Goal: Contribute content: Add original content to the website for others to see

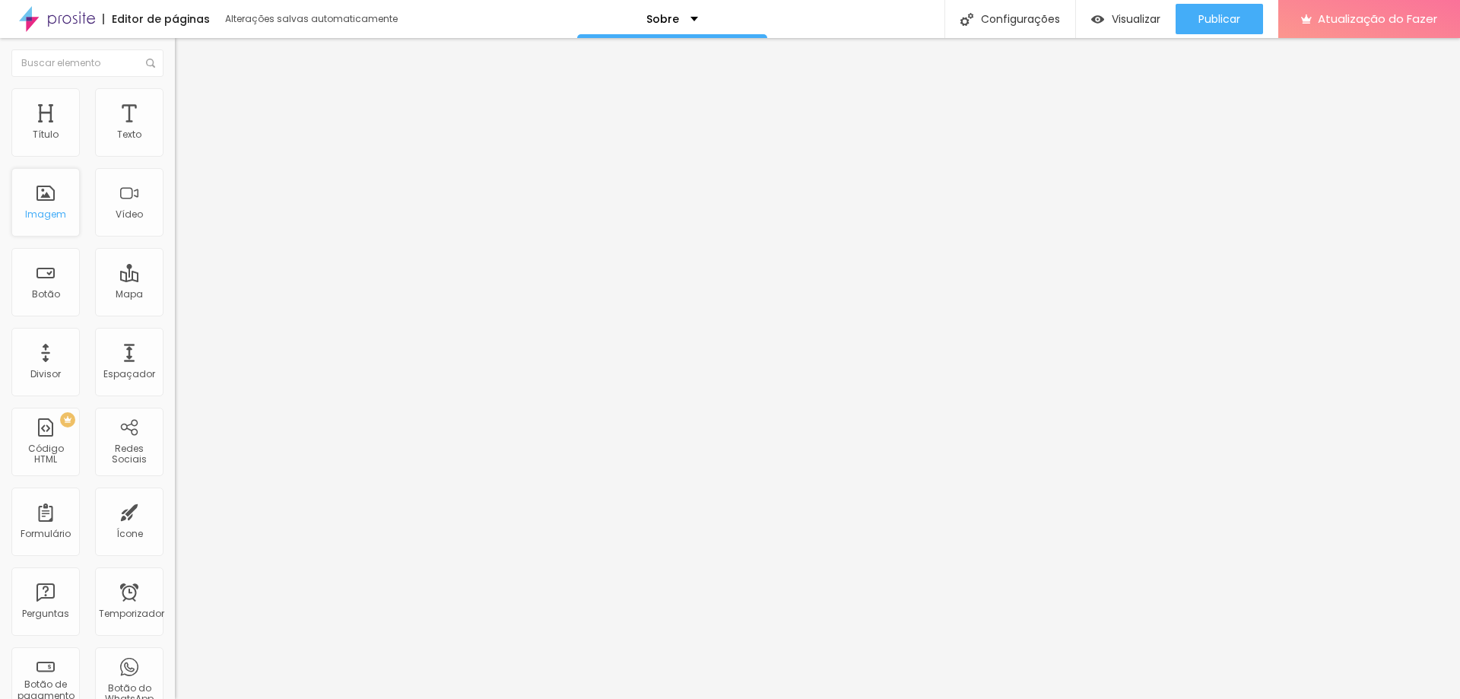
click at [52, 221] on div "Imagem" at bounding box center [45, 202] width 68 height 68
click at [49, 205] on div "Imagem" at bounding box center [45, 202] width 68 height 68
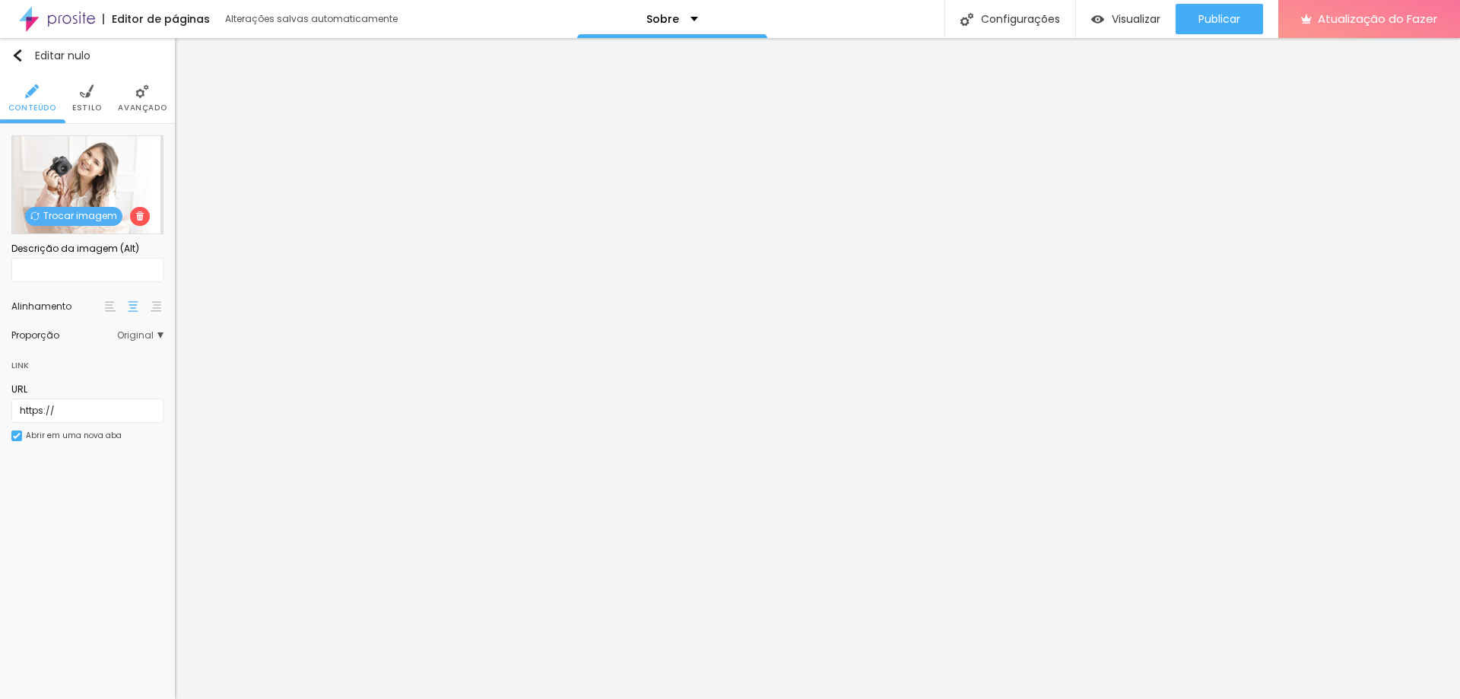
click at [84, 218] on font "Trocar imagem" at bounding box center [80, 215] width 74 height 13
drag, startPoint x: 125, startPoint y: 211, endPoint x: 333, endPoint y: 152, distance: 215.7
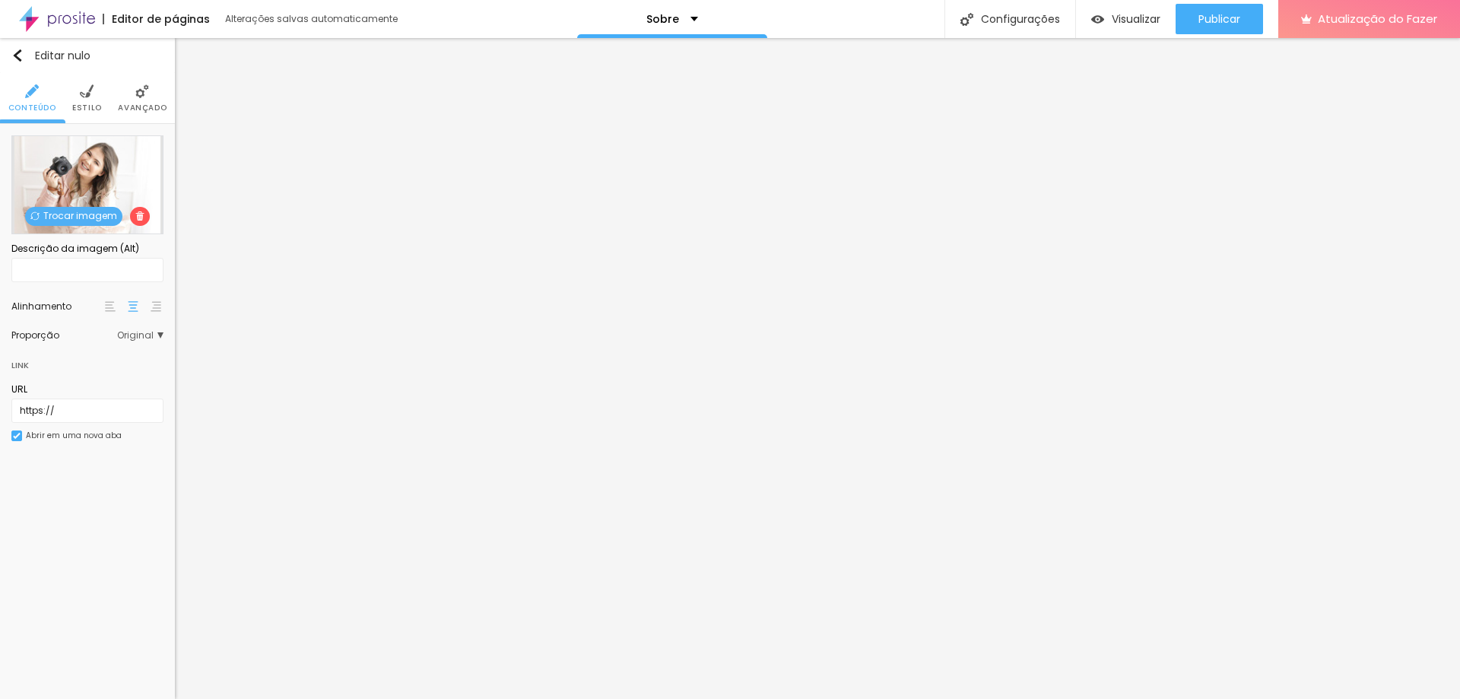
click at [79, 100] on li "Estilo" at bounding box center [87, 98] width 30 height 50
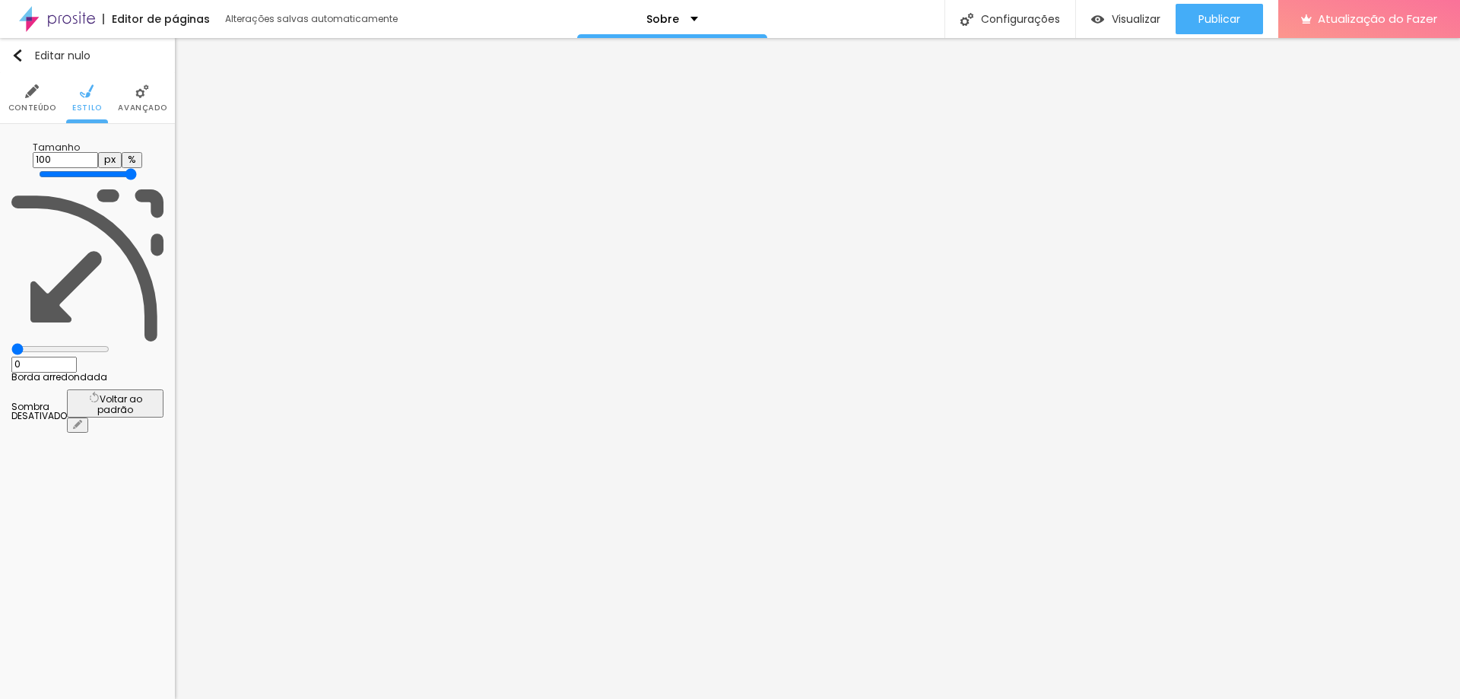
type input "3"
type input "5"
type input "7"
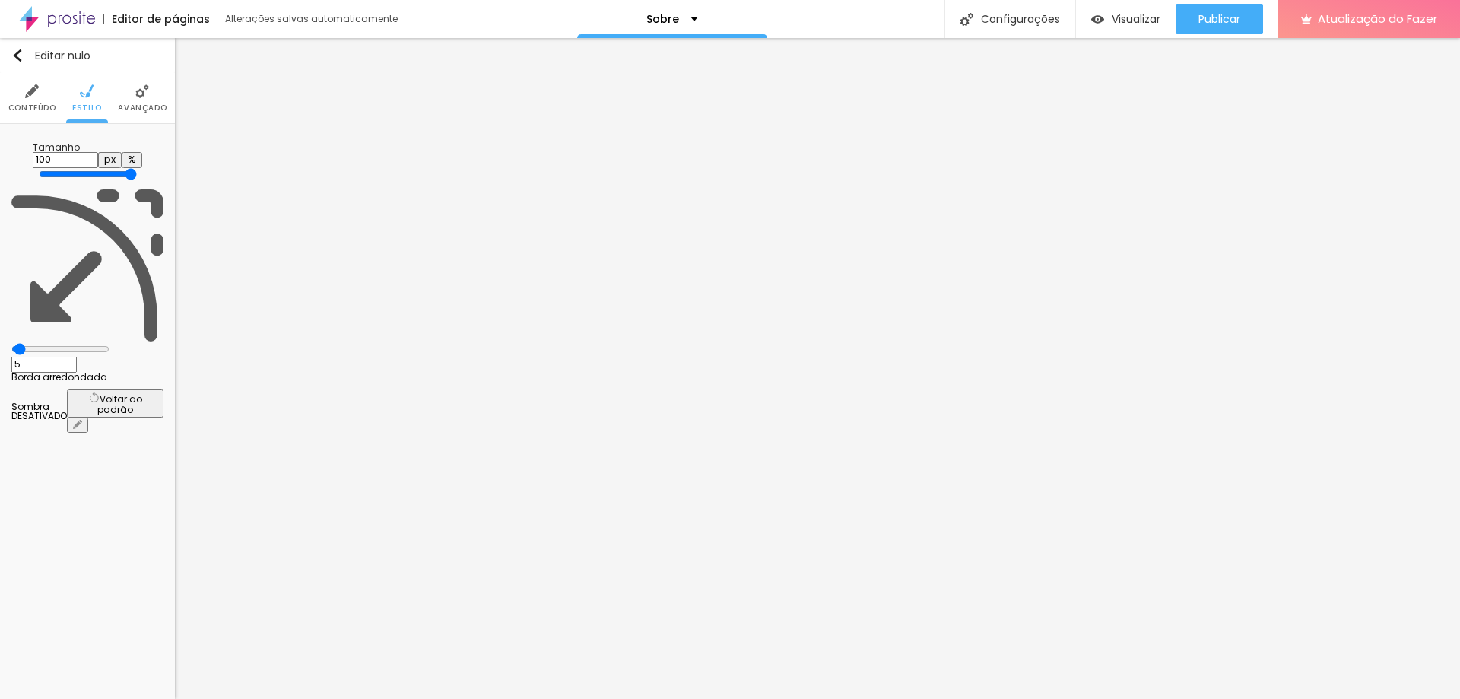
type input "7"
type input "10"
type input "13"
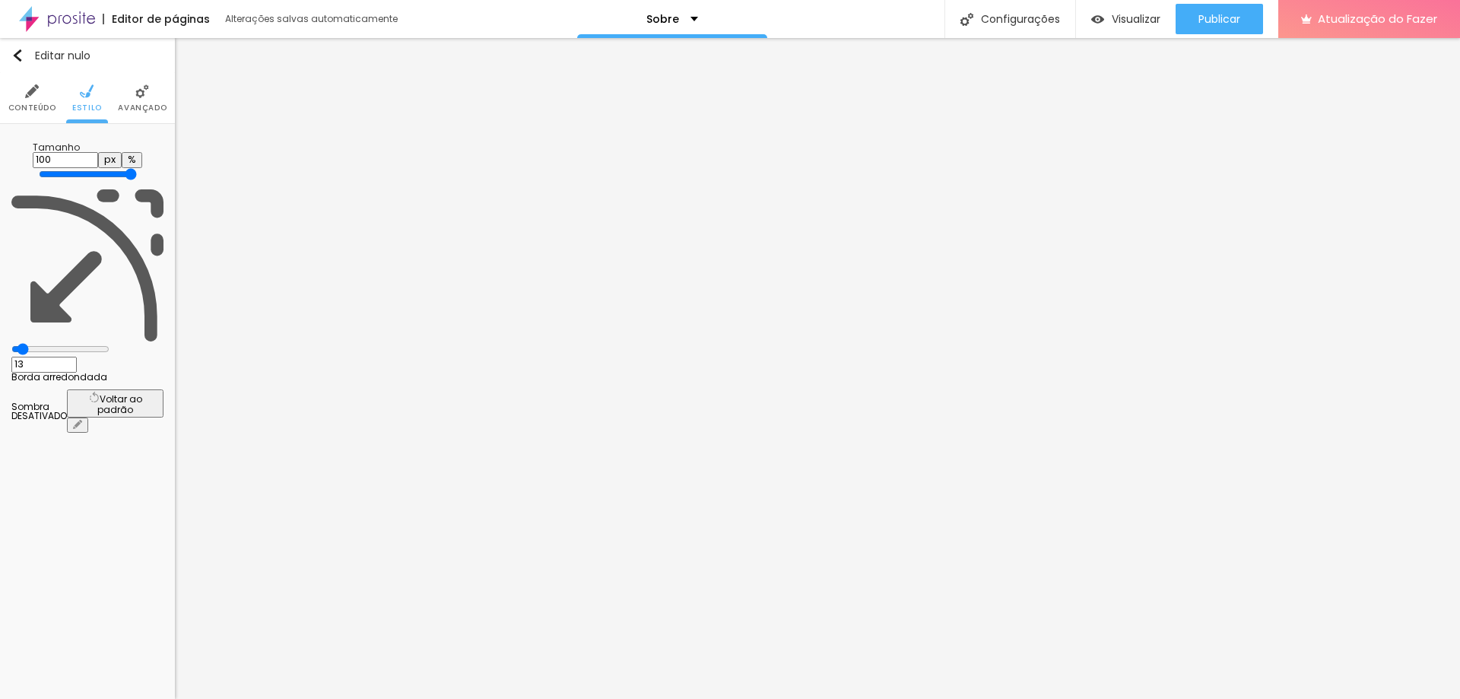
type input "15"
type input "20"
type input "21"
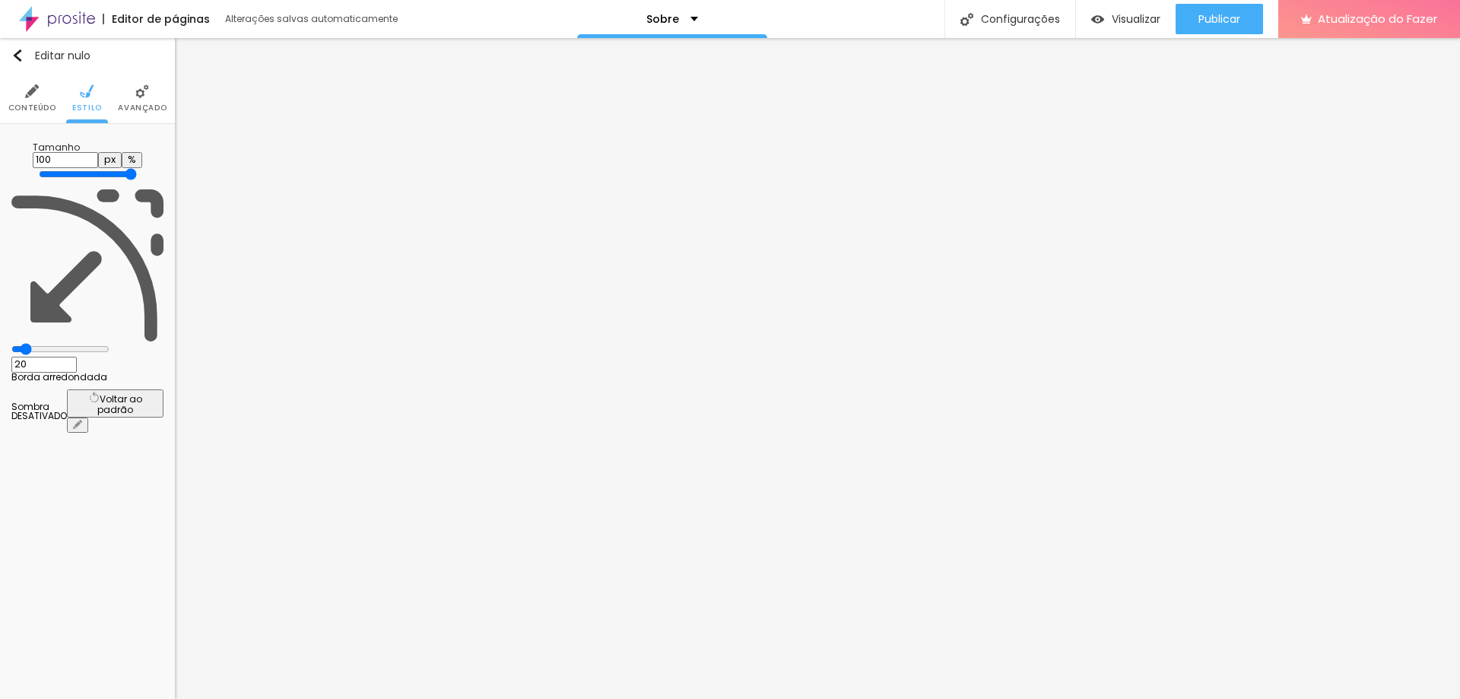
type input "21"
type input "30"
type input "38"
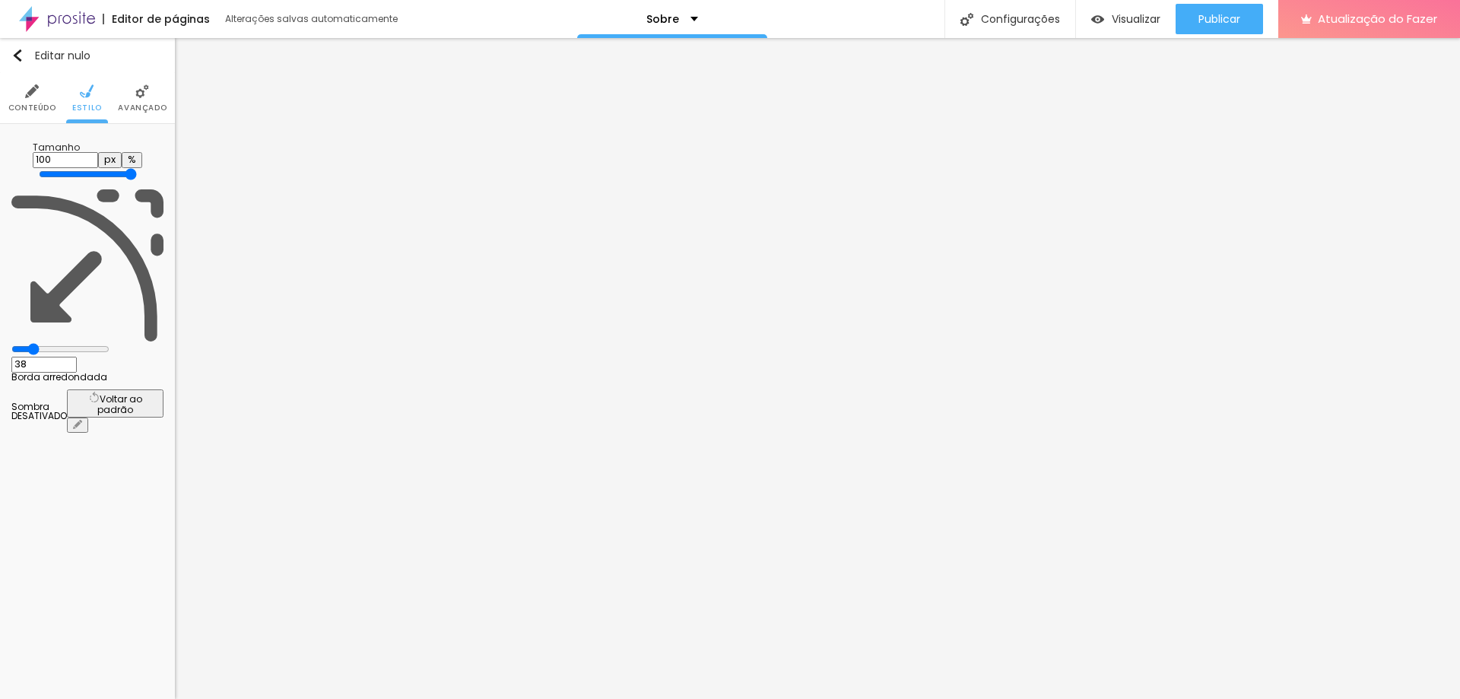
type input "44"
type input "49"
type input "51"
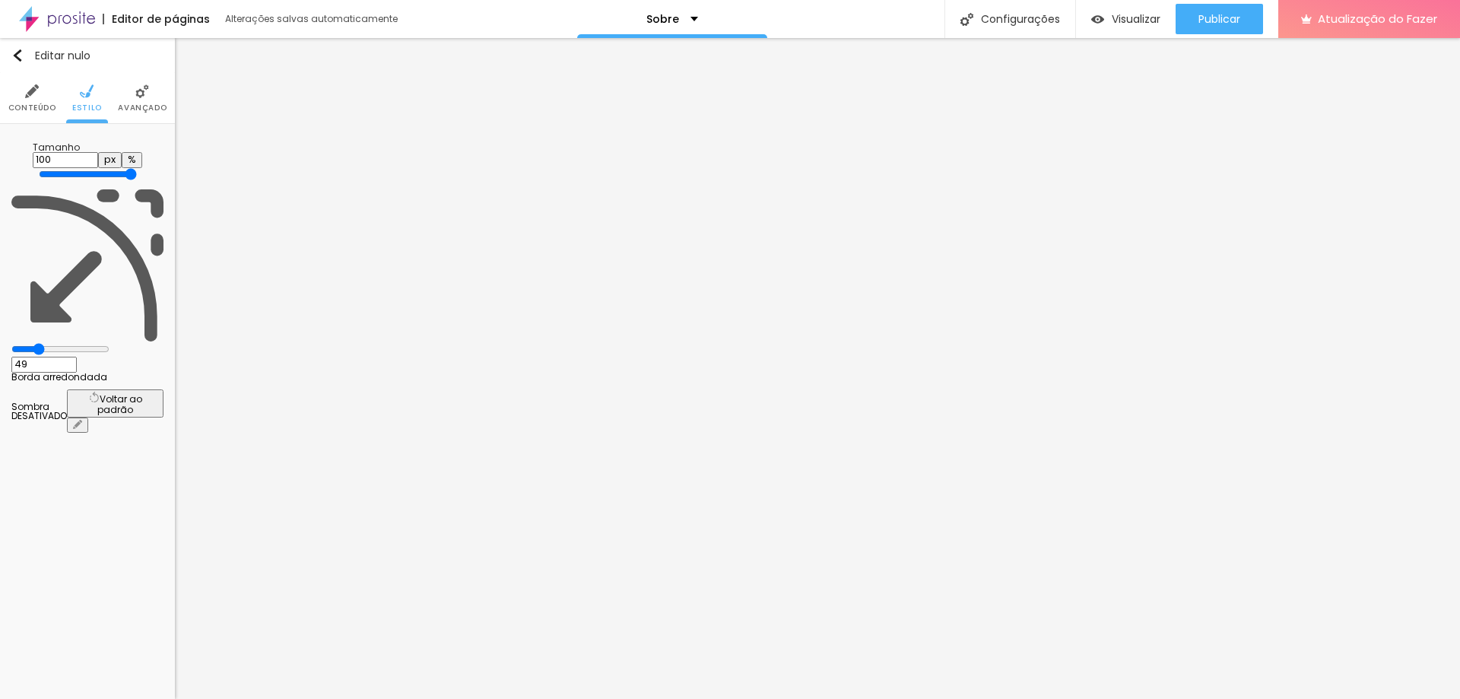
type input "51"
type input "53"
type input "54"
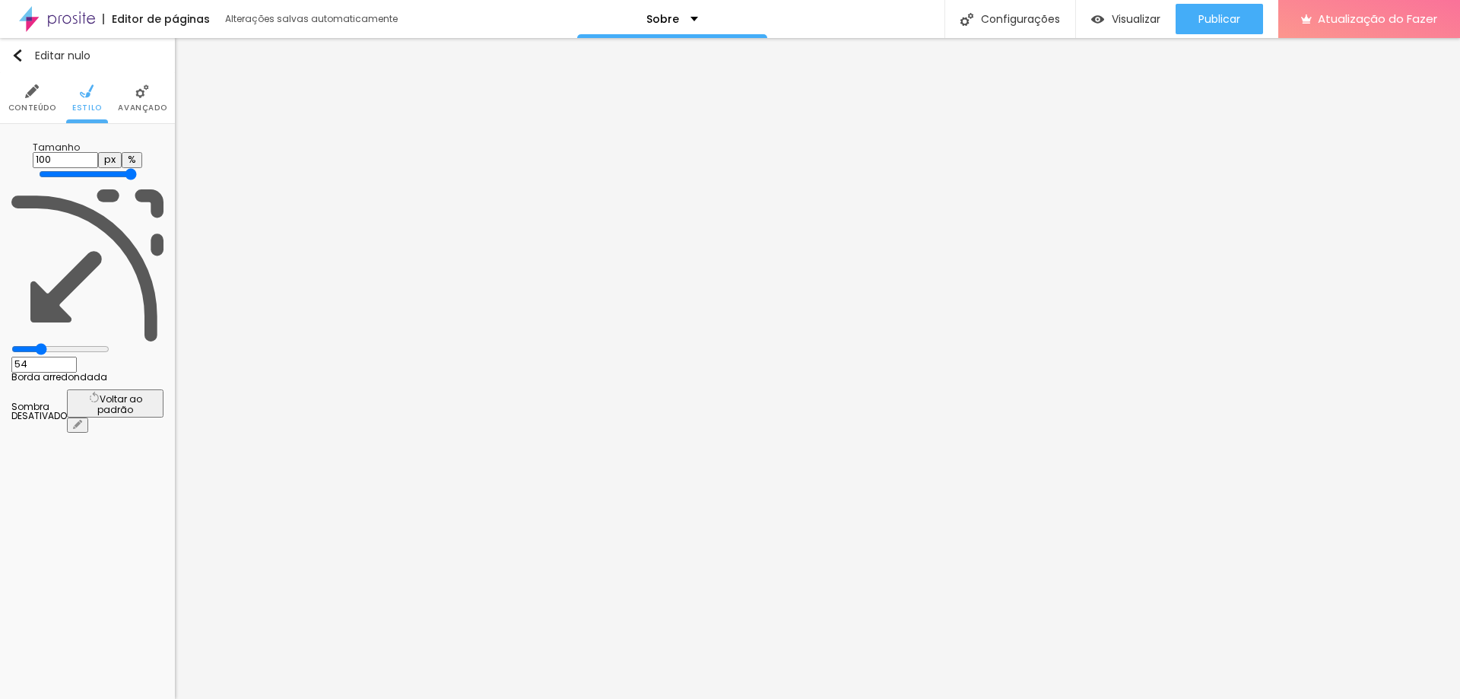
type input "58"
type input "61"
type input "67"
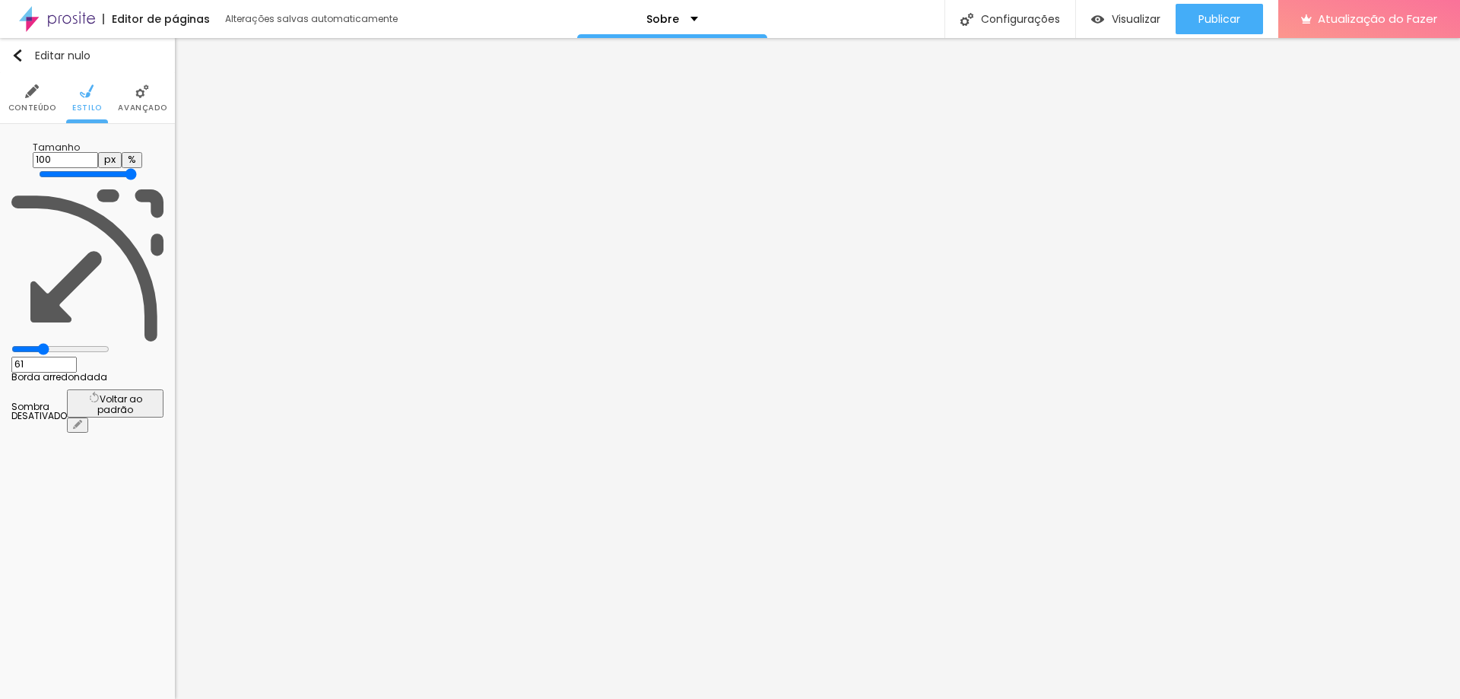
type input "67"
type input "69"
type input "76"
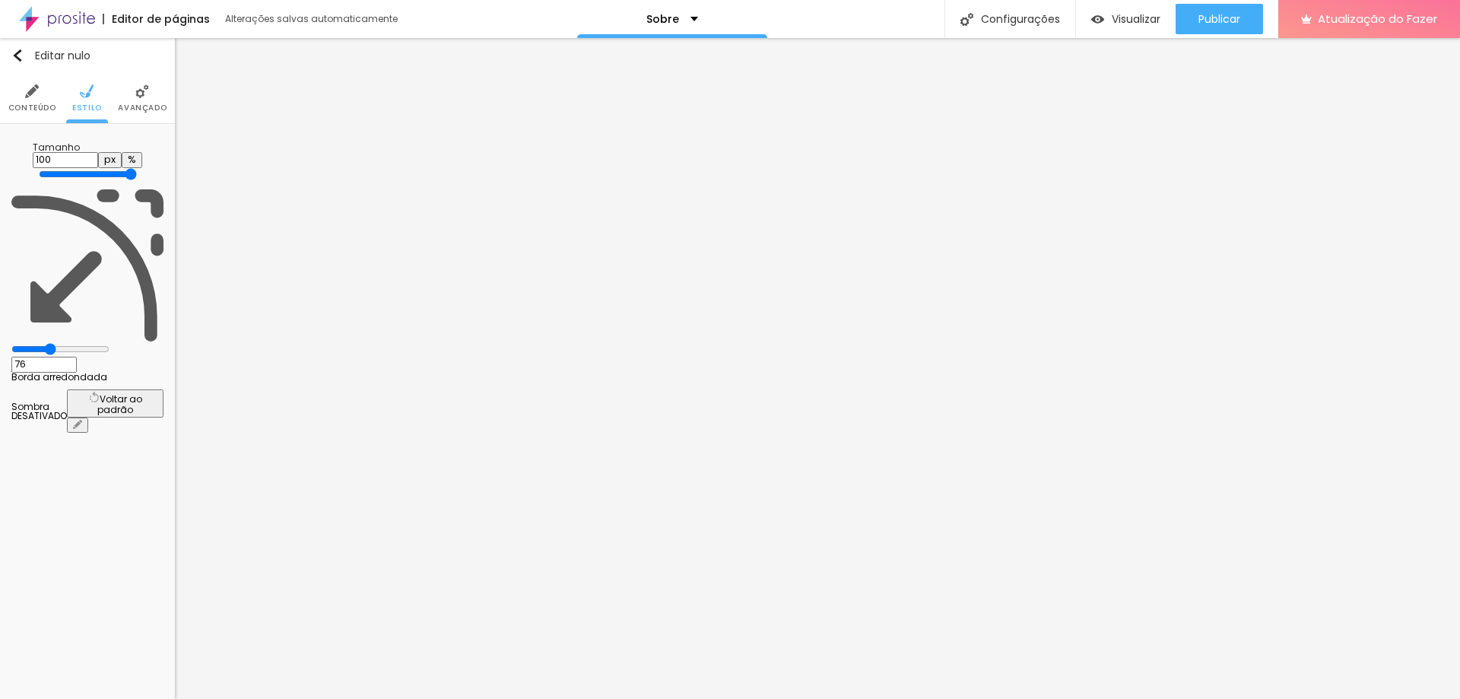
type input "79"
type input "82"
type input "86"
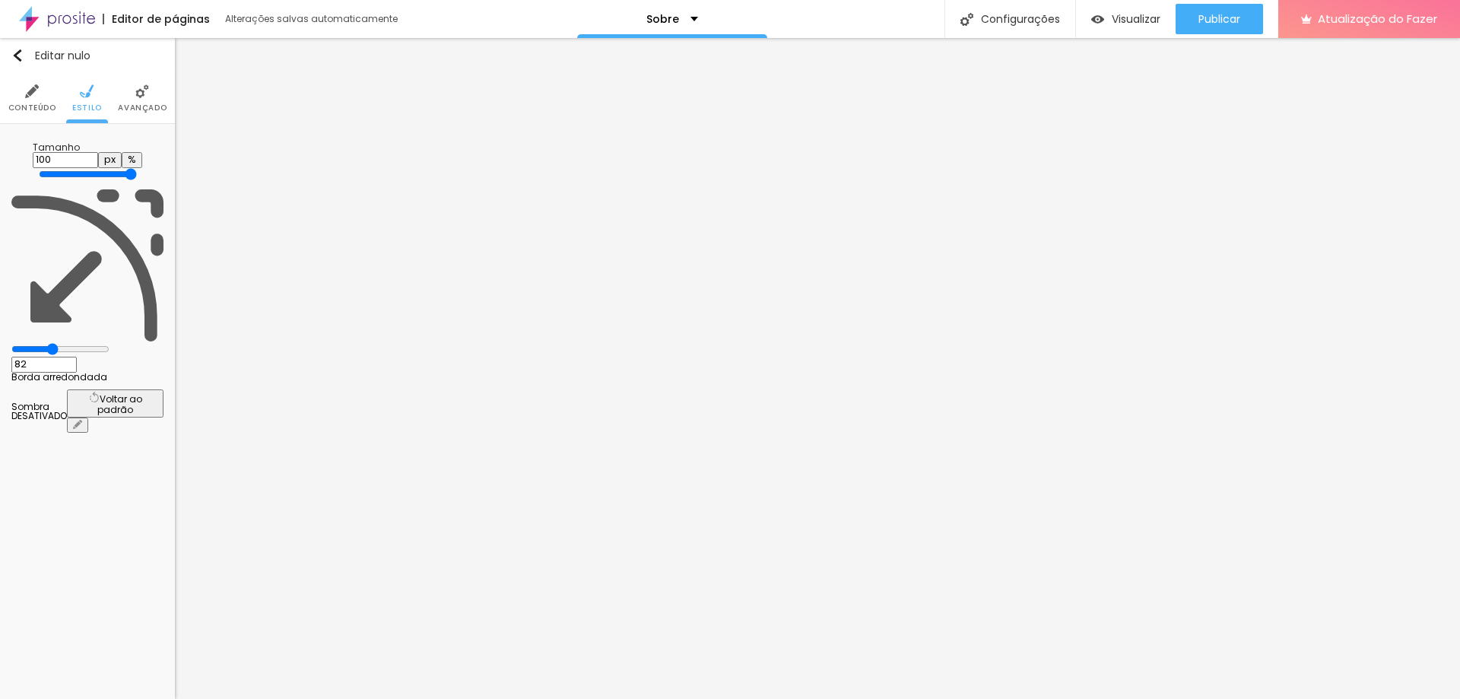
type input "86"
type input "87"
type input "92"
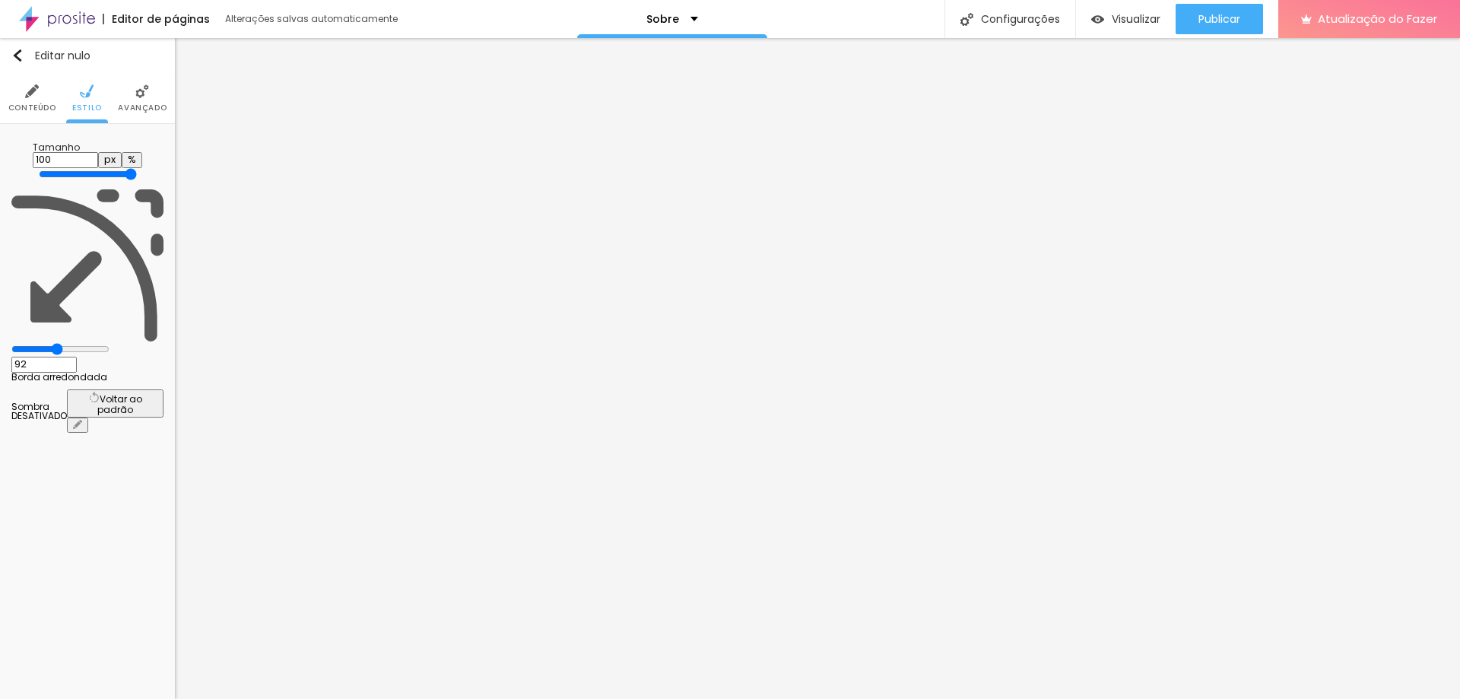
type input "97"
type input "100"
type input "104"
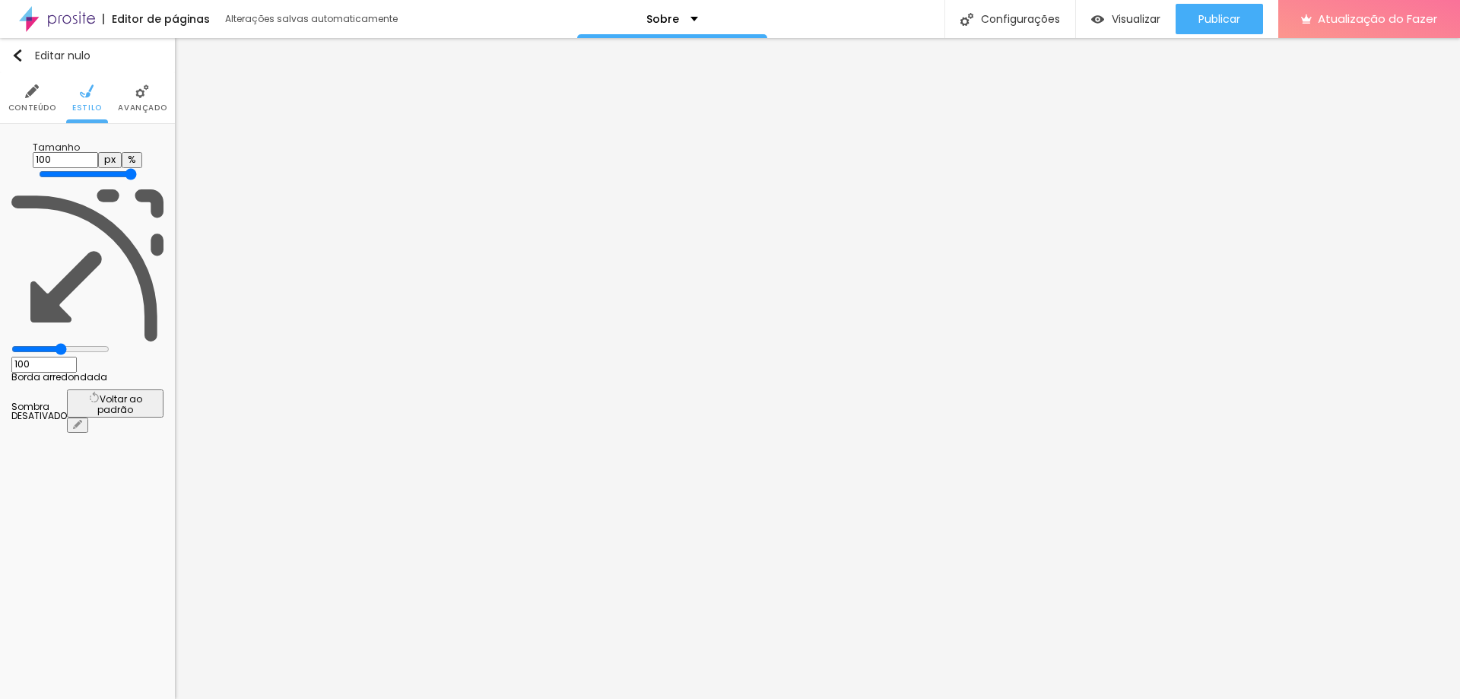
type input "104"
type input "138"
type input "168"
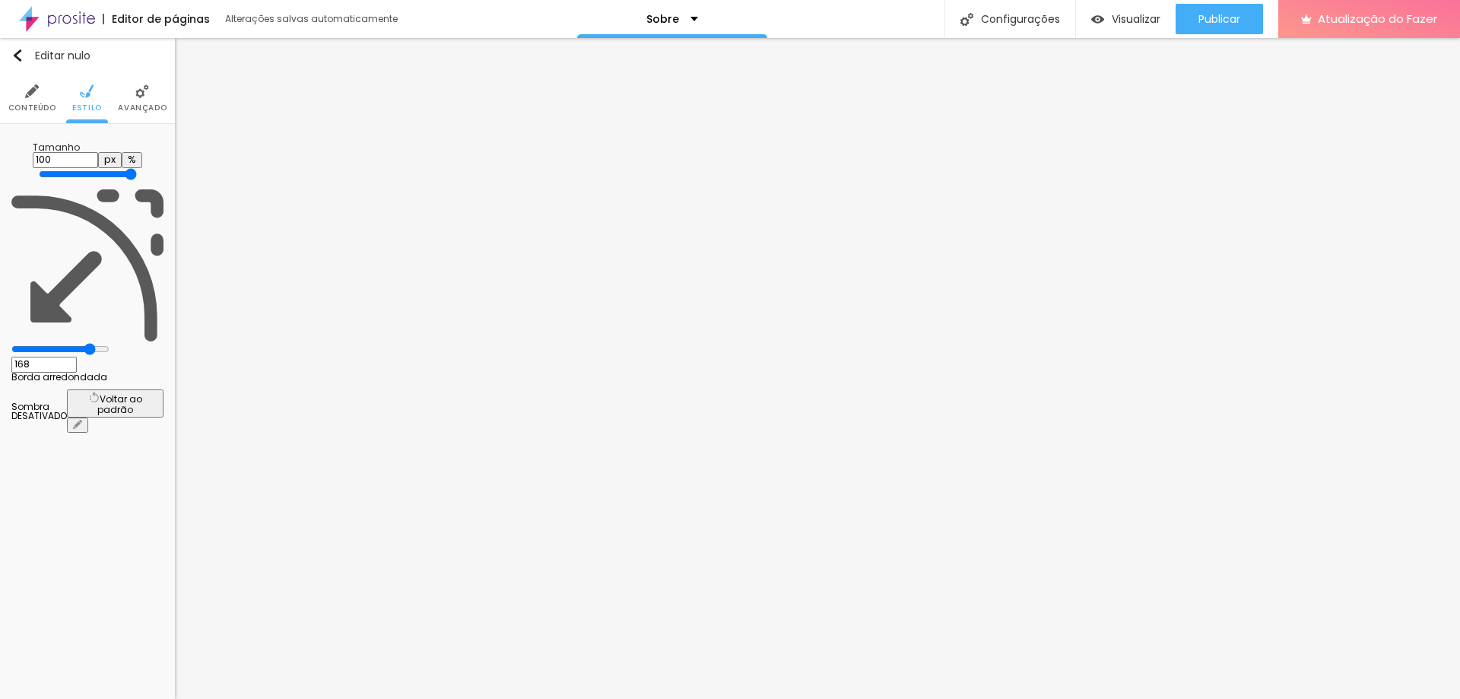
type input "200"
type input "135"
type input "110"
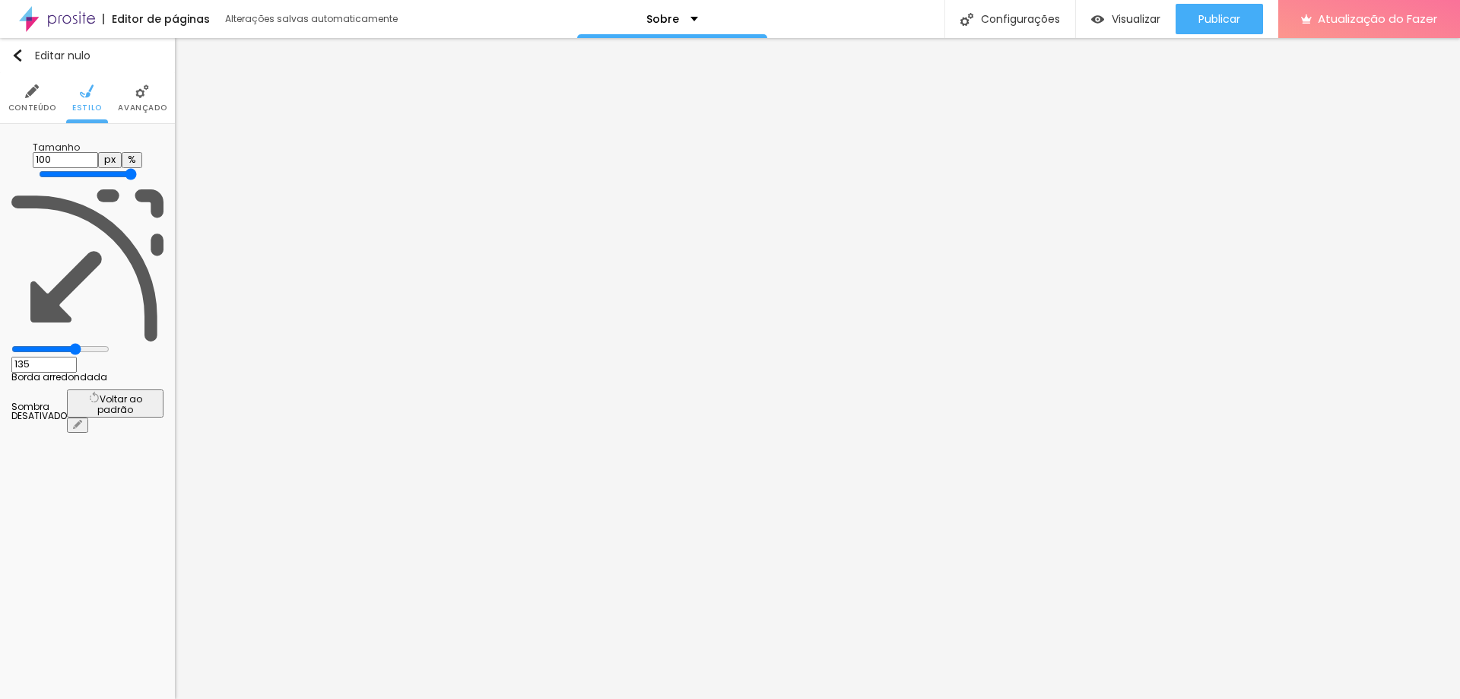
type input "110"
type input "84"
type input "66"
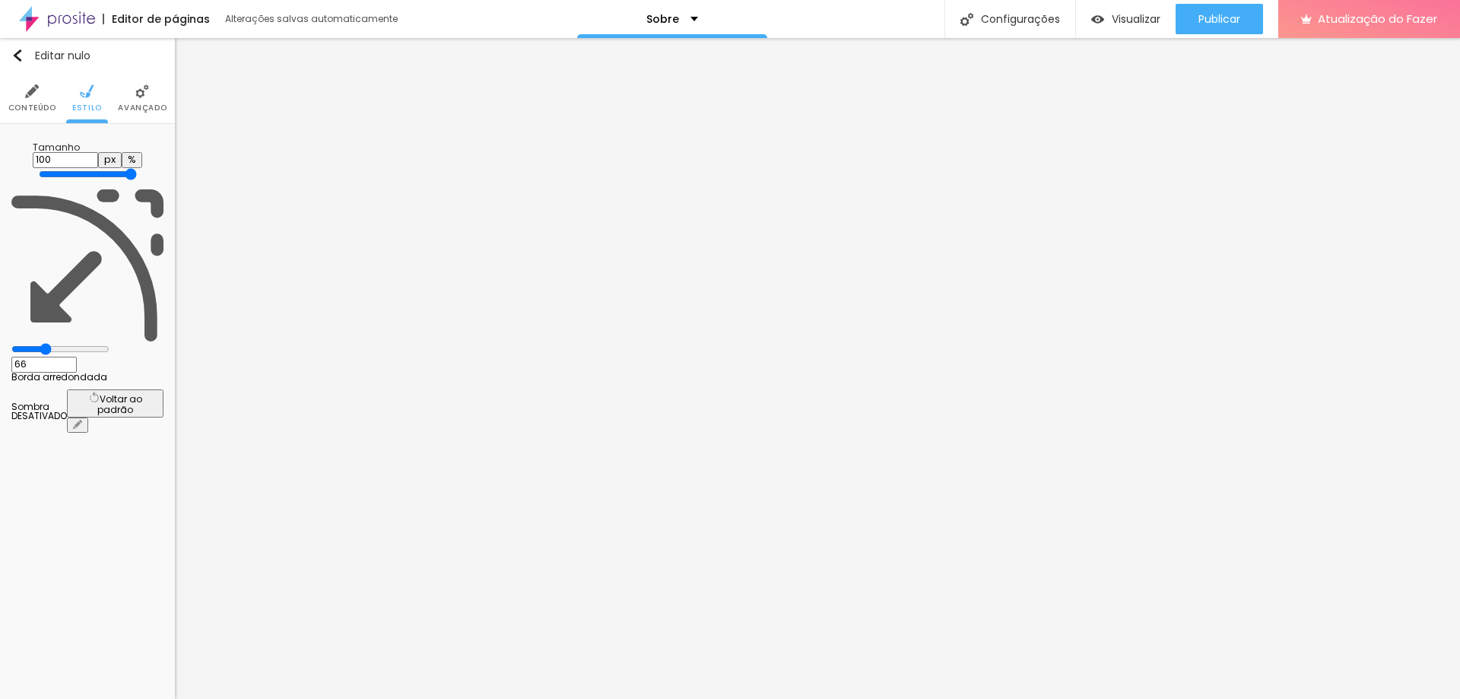
type input "53"
type input "41"
type input "36"
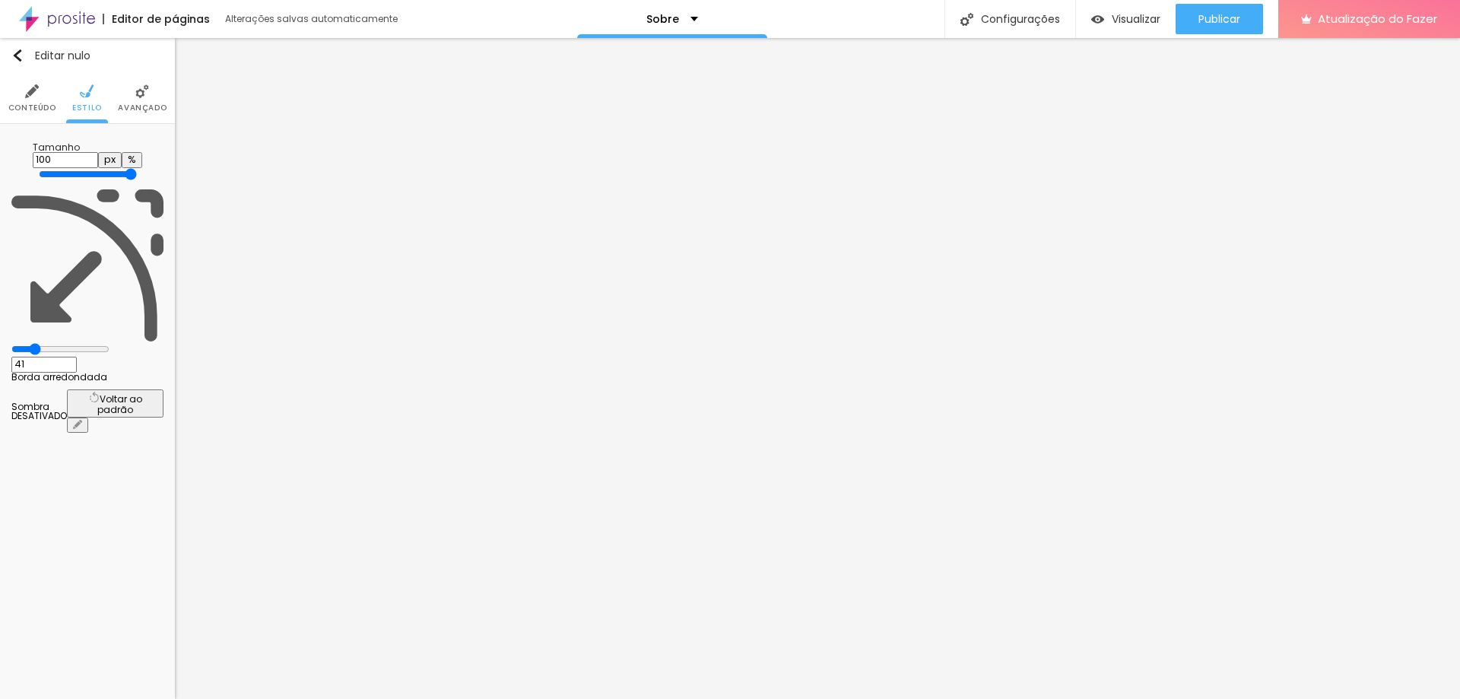
type input "36"
type input "30"
type input "28"
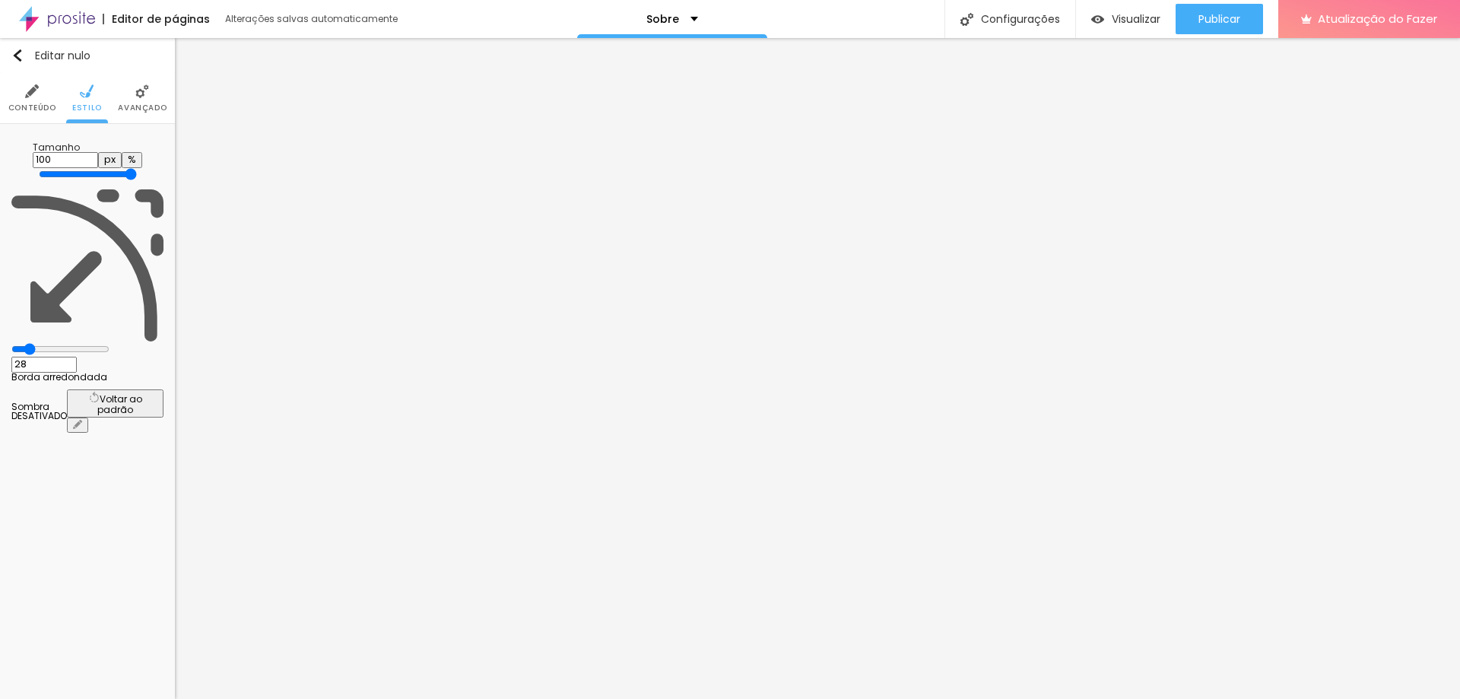
type input "26"
type input "20"
type input "3"
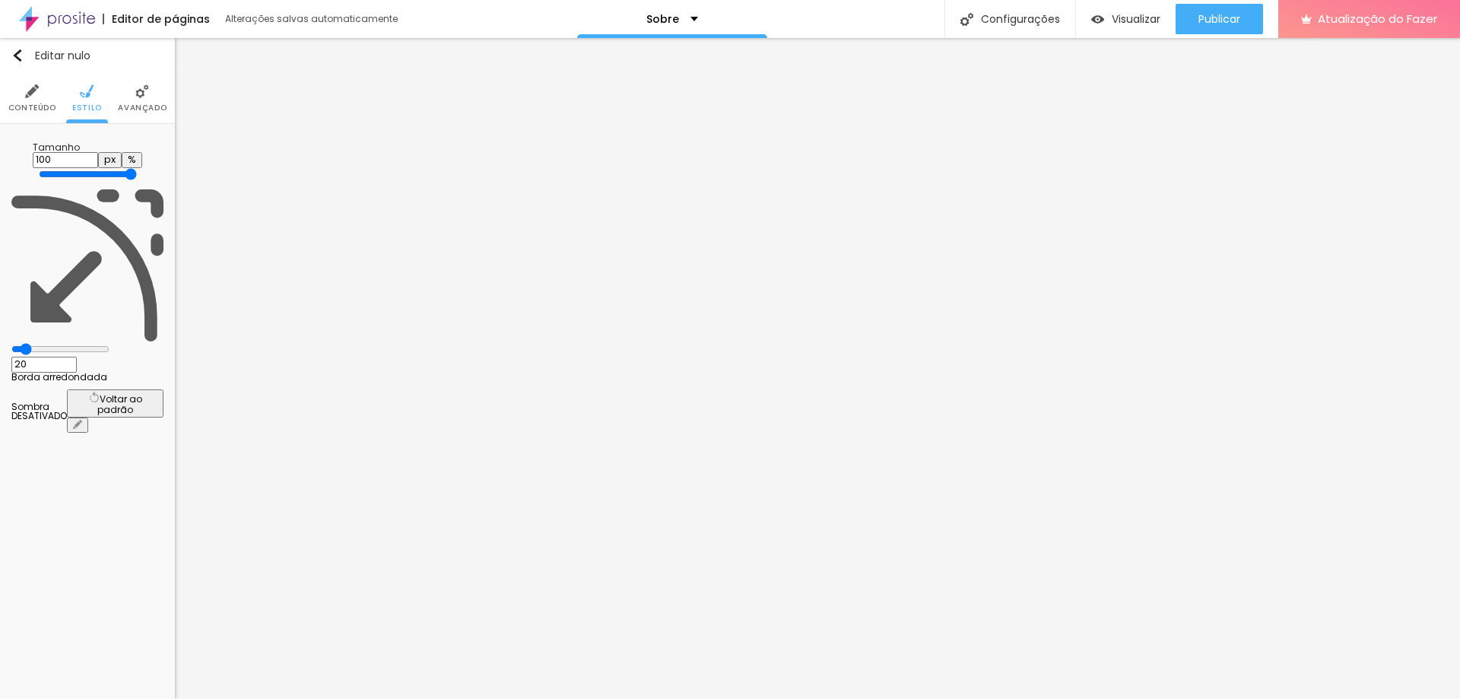
type input "3"
type input "0"
type input "122"
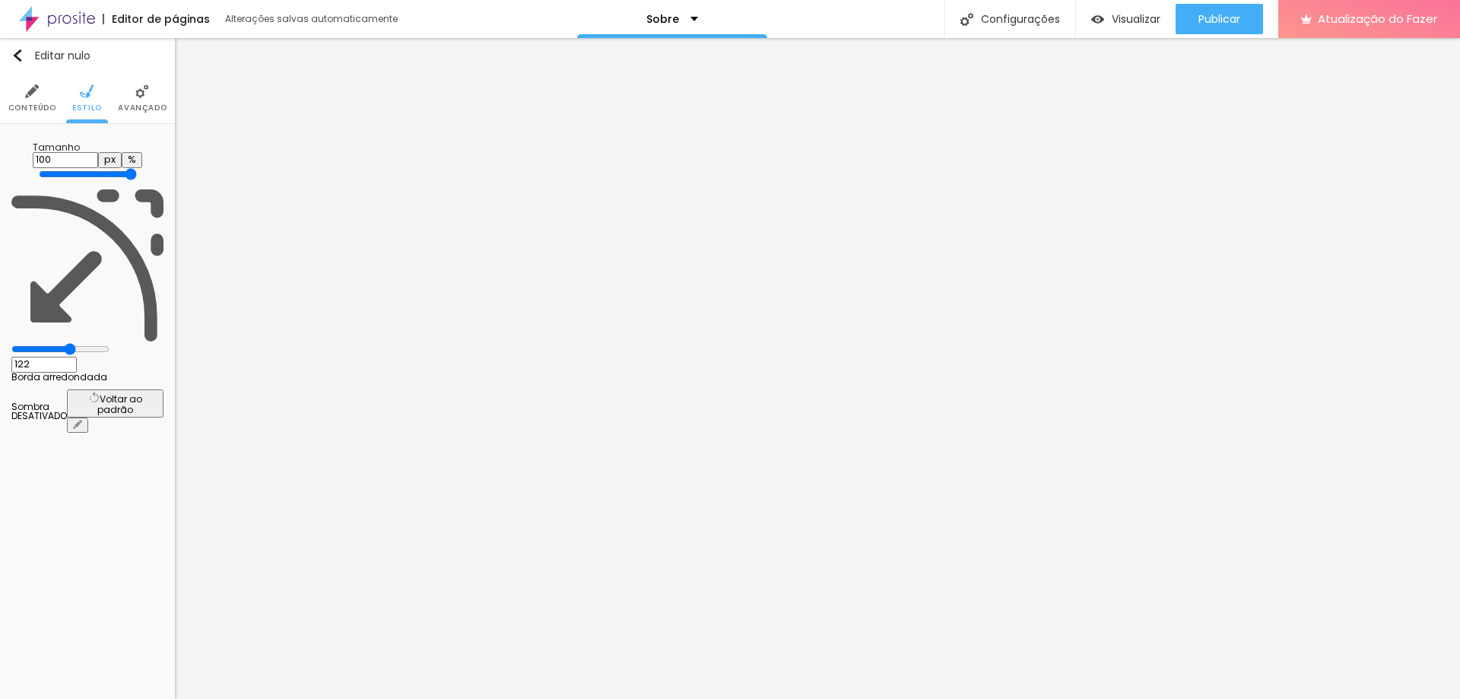
type input "200"
drag, startPoint x: 33, startPoint y: 194, endPoint x: 503, endPoint y: 202, distance: 469.3
click at [110, 343] on input "range" at bounding box center [60, 349] width 98 height 12
type input "196"
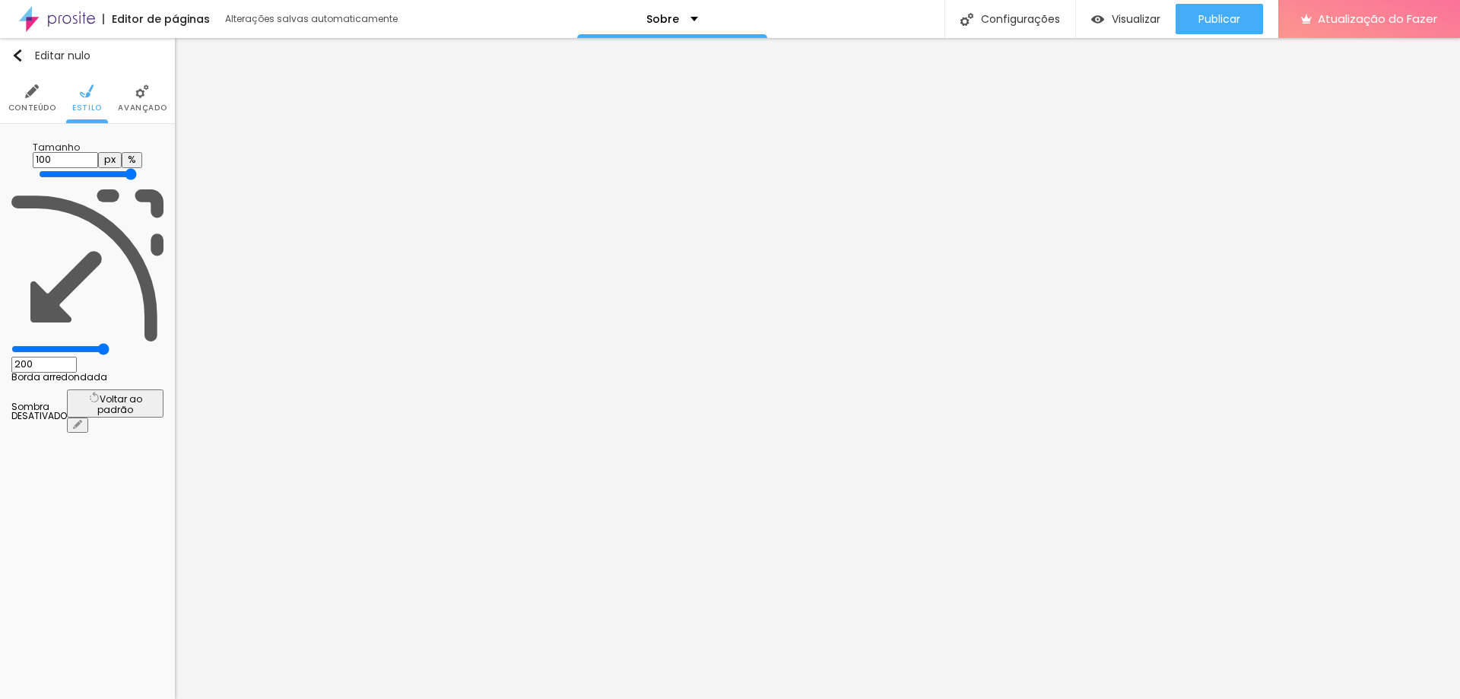
type input "196"
type input "174"
type input "166"
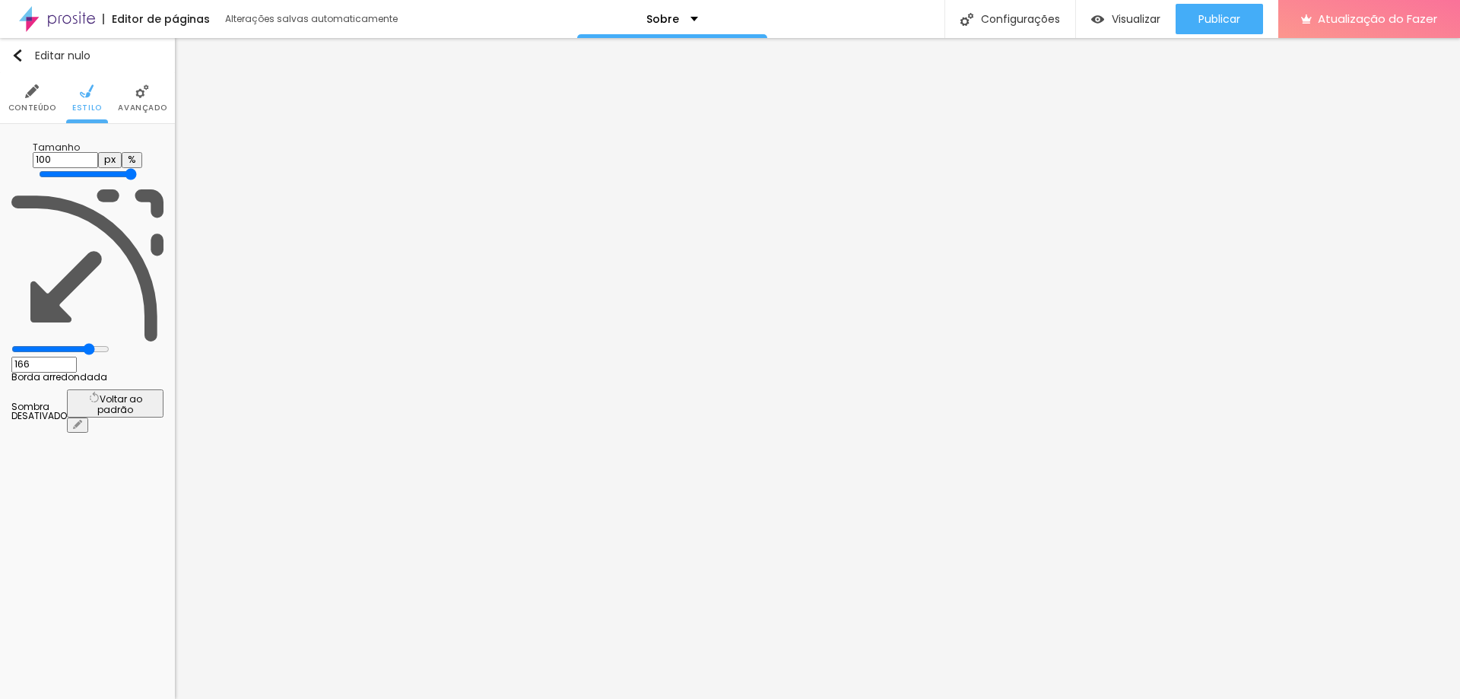
type input "130"
type input "109"
type input "76"
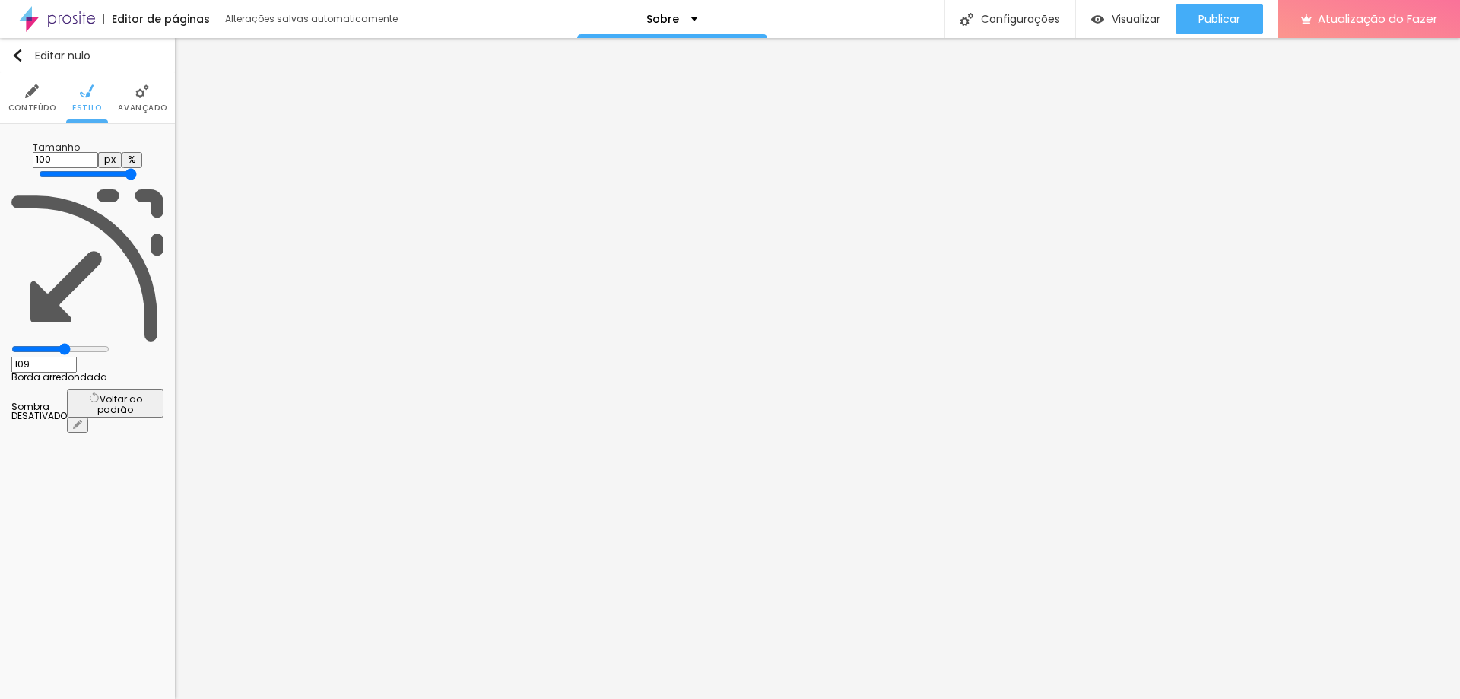
type input "76"
type input "35"
type input "0"
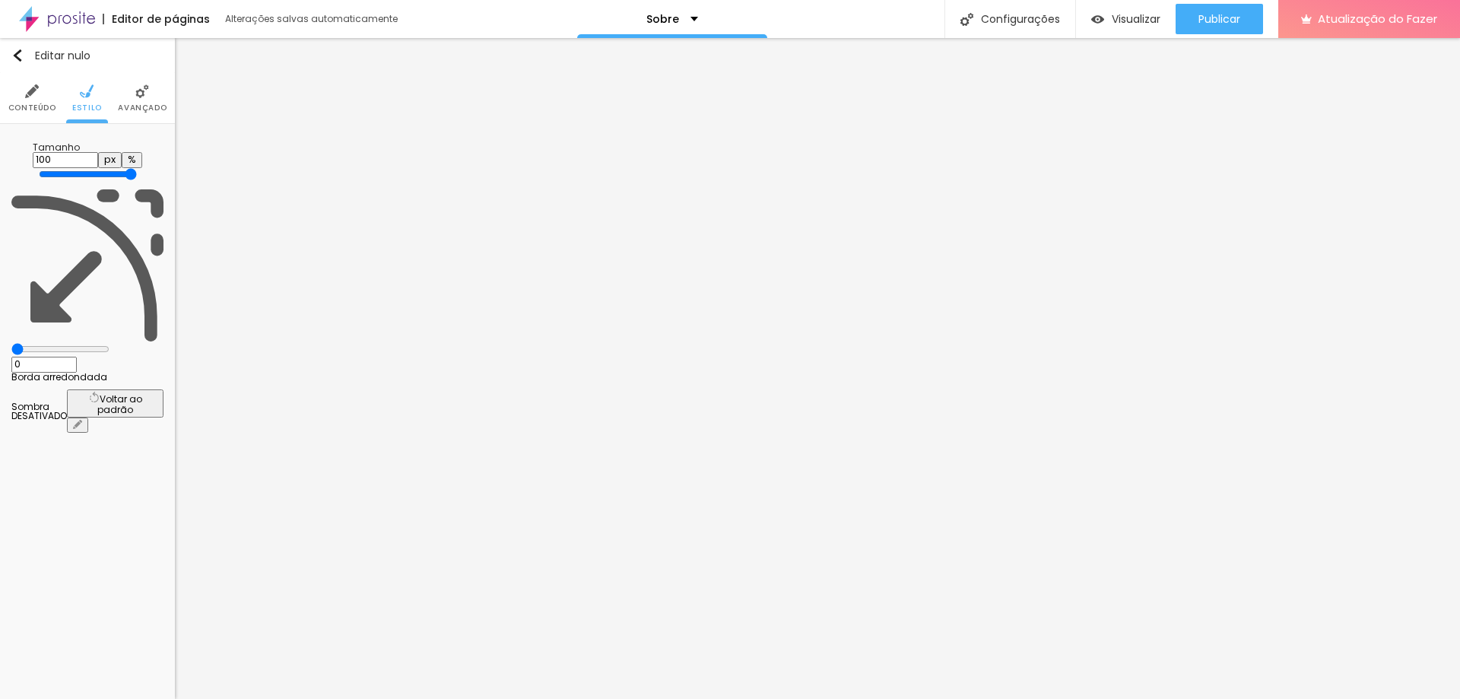
drag, startPoint x: 131, startPoint y: 195, endPoint x: 75, endPoint y: 230, distance: 66.7
type input "0"
click at [11, 343] on input "range" at bounding box center [60, 349] width 98 height 12
click at [1229, 21] on font "Publicar" at bounding box center [1220, 18] width 42 height 15
